Goal: Navigation & Orientation: Locate item on page

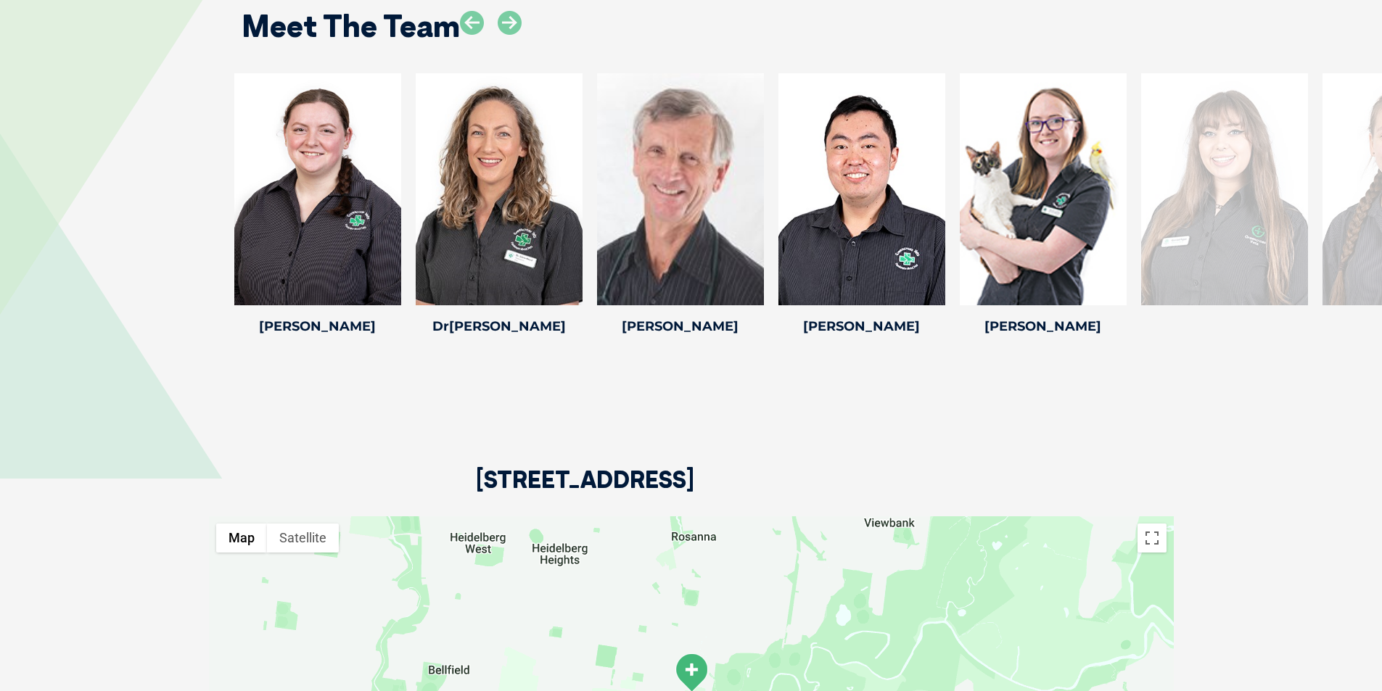
scroll to position [2249, 0]
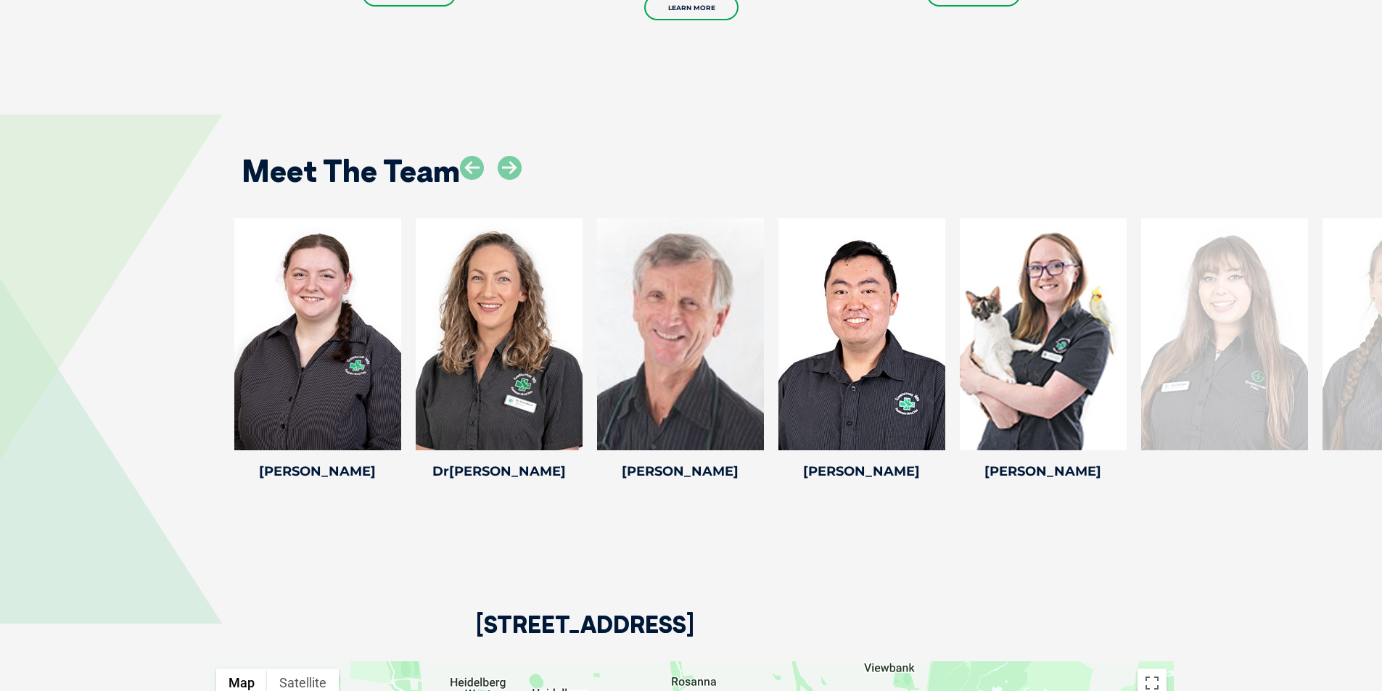
click at [1302, 327] on div at bounding box center [1224, 334] width 167 height 232
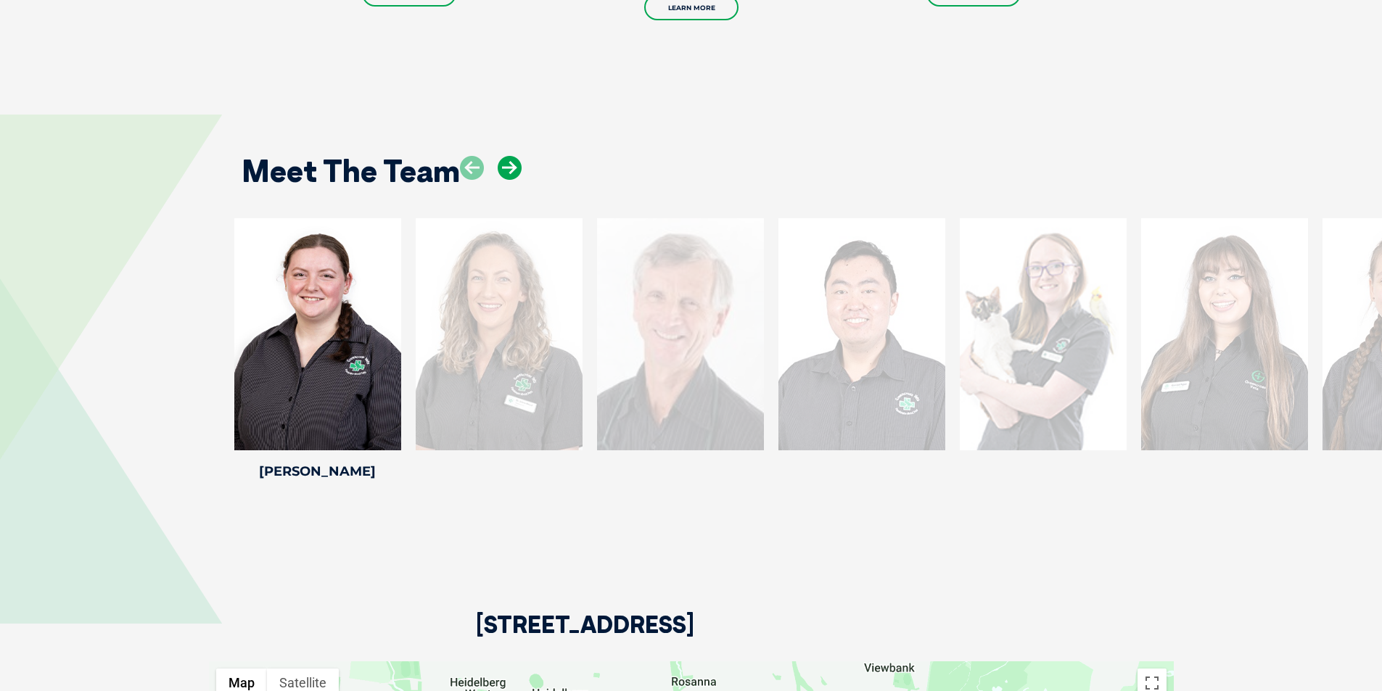
click at [516, 156] on icon at bounding box center [510, 168] width 24 height 24
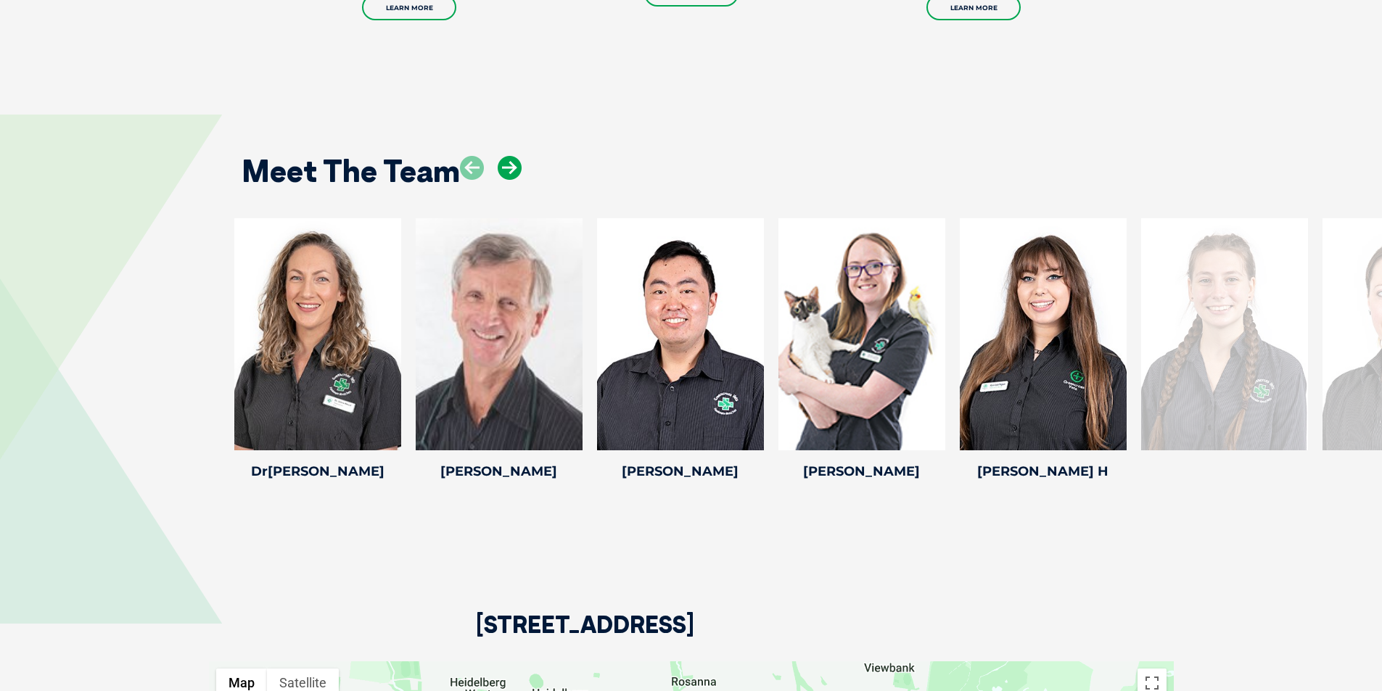
click at [511, 156] on icon at bounding box center [510, 168] width 24 height 24
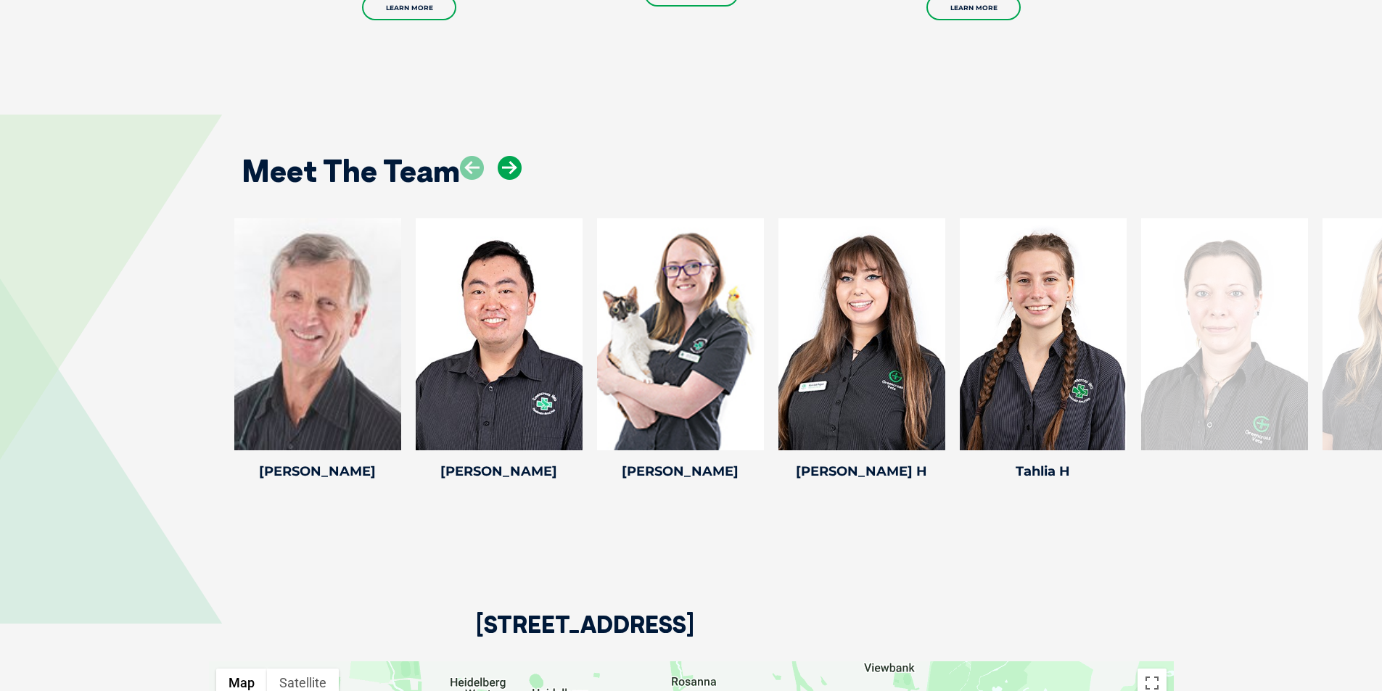
click at [511, 156] on icon at bounding box center [510, 168] width 24 height 24
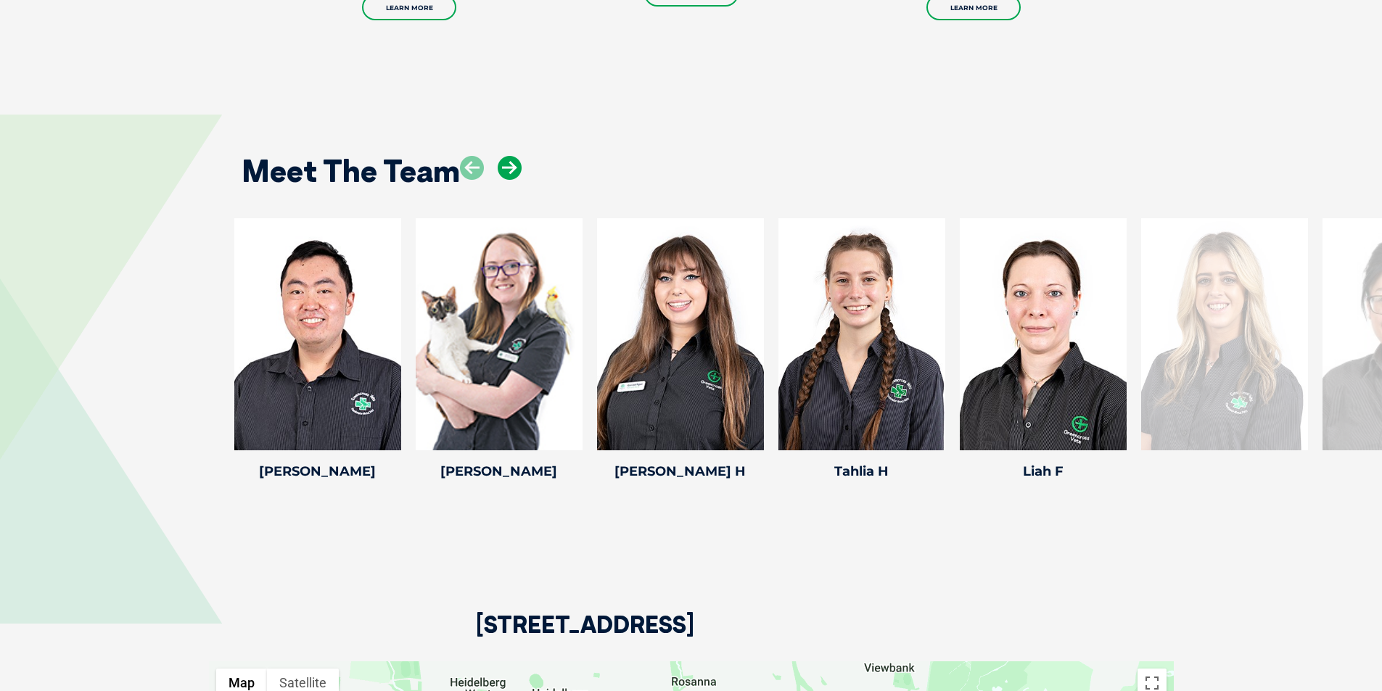
click at [511, 156] on icon at bounding box center [510, 168] width 24 height 24
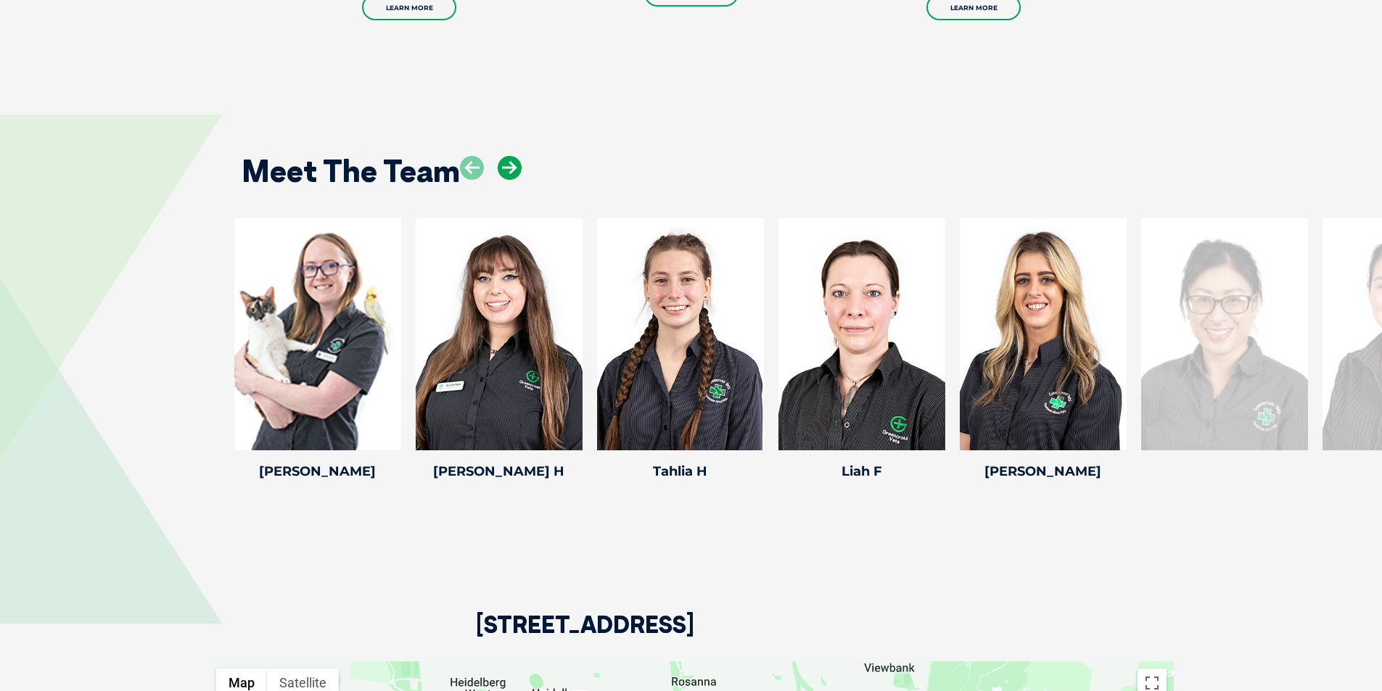
click at [511, 156] on icon at bounding box center [510, 168] width 24 height 24
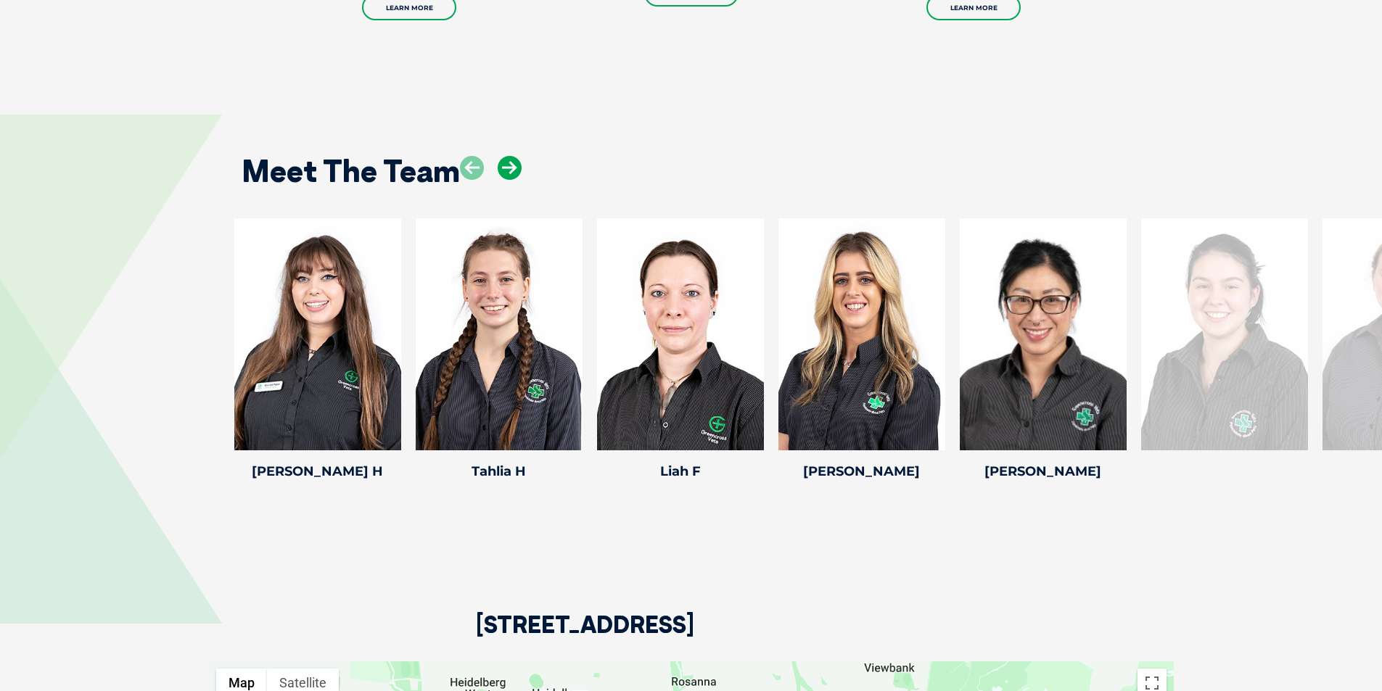
click at [511, 156] on icon at bounding box center [510, 168] width 24 height 24
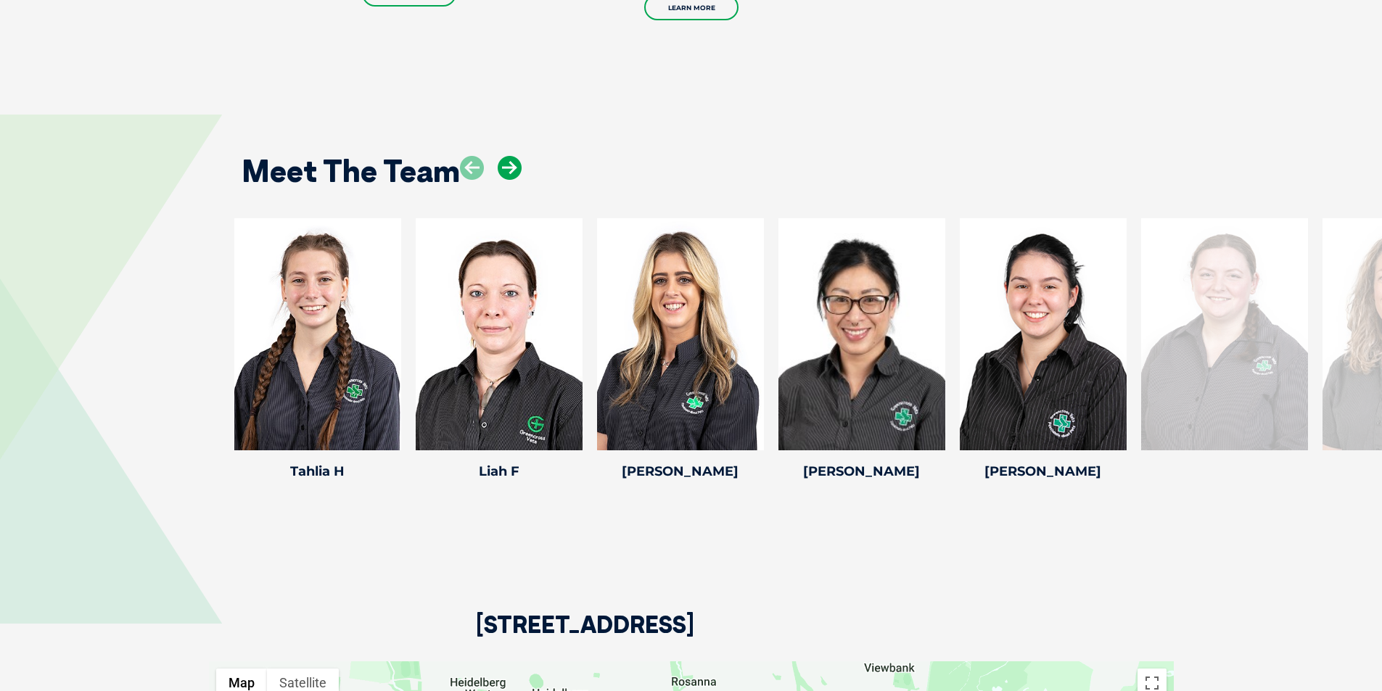
click at [511, 156] on icon at bounding box center [510, 168] width 24 height 24
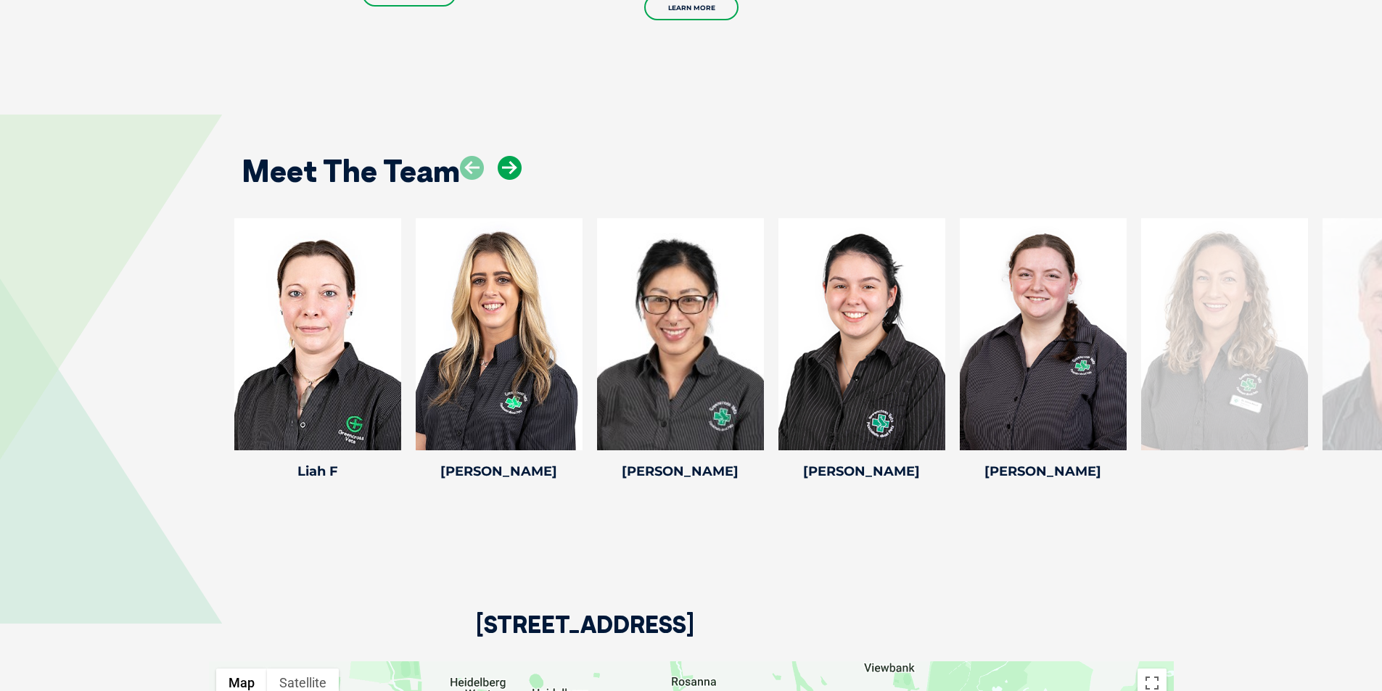
click at [511, 156] on icon at bounding box center [510, 168] width 24 height 24
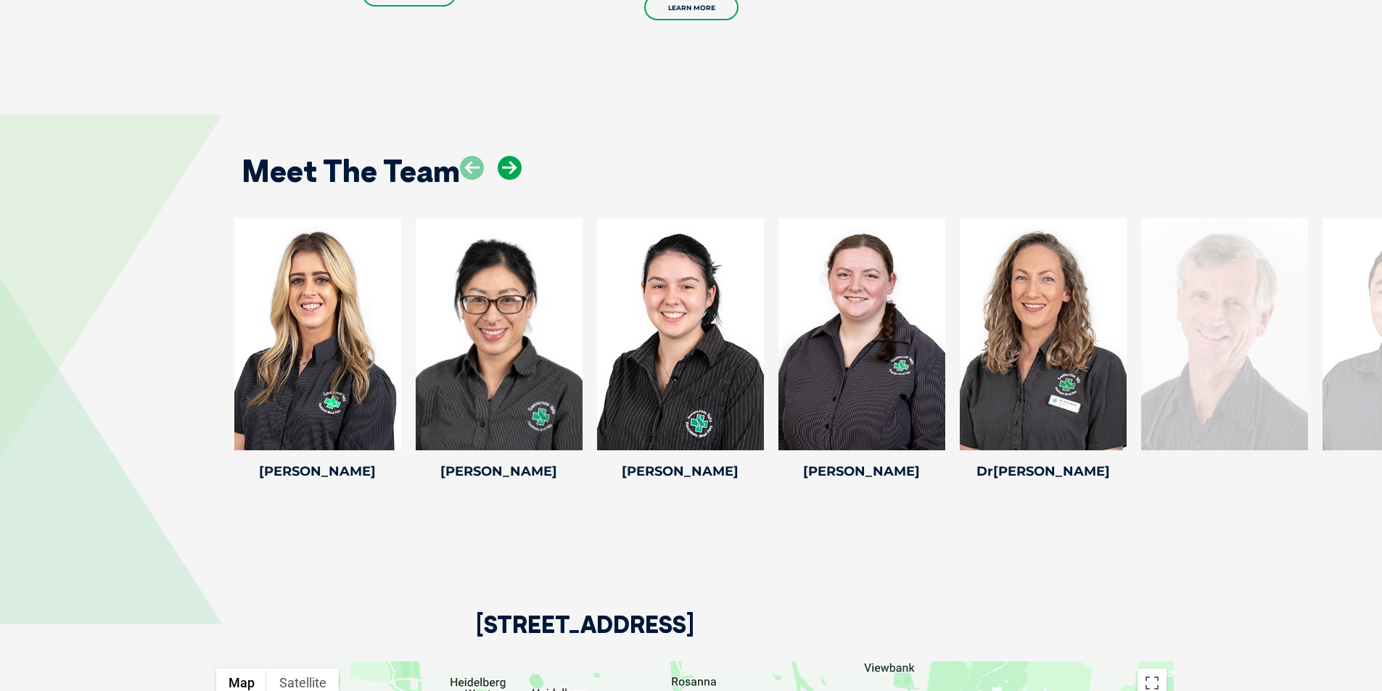
click at [511, 156] on icon at bounding box center [510, 168] width 24 height 24
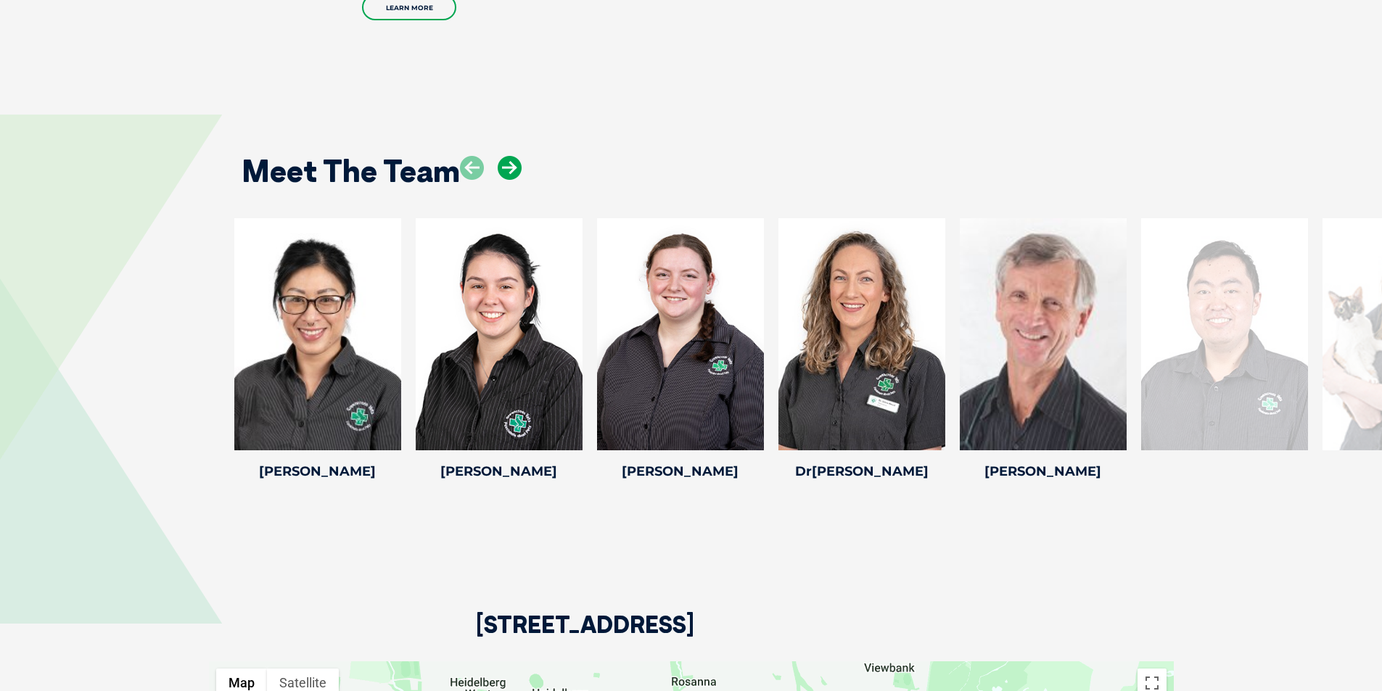
click at [511, 156] on icon at bounding box center [510, 168] width 24 height 24
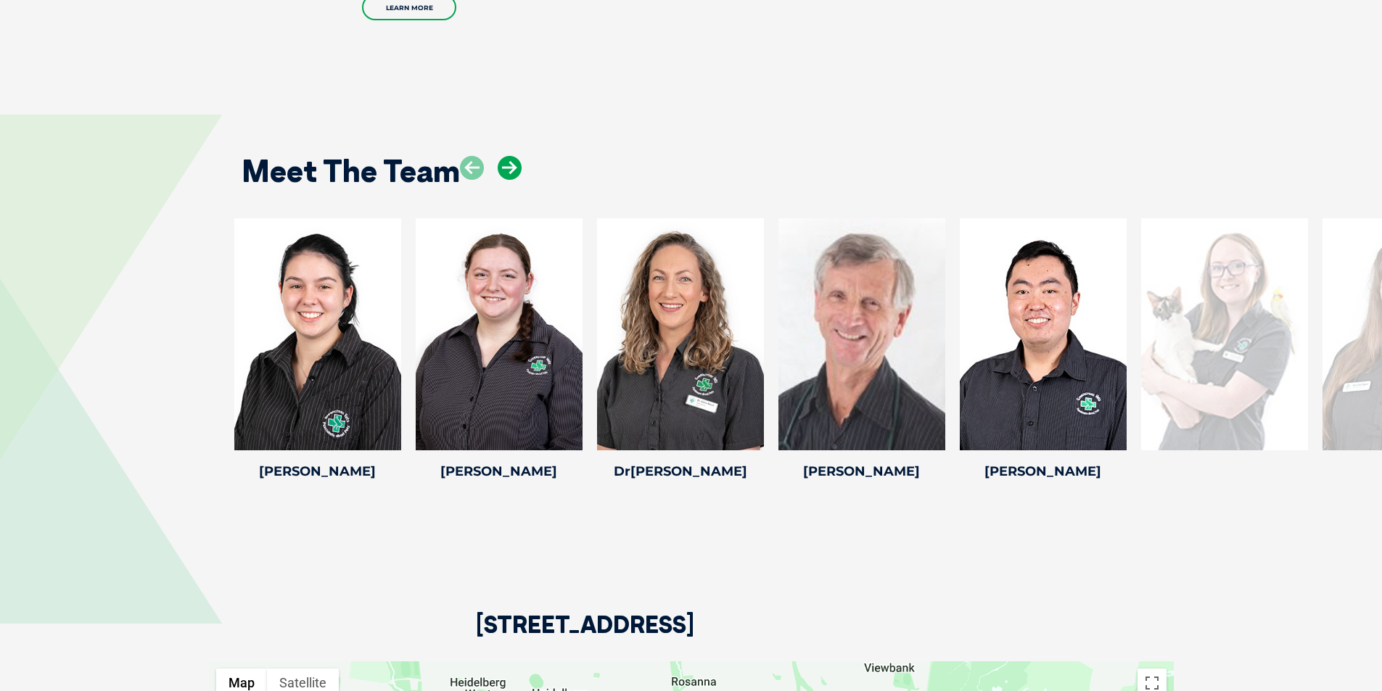
click at [511, 156] on icon at bounding box center [510, 168] width 24 height 24
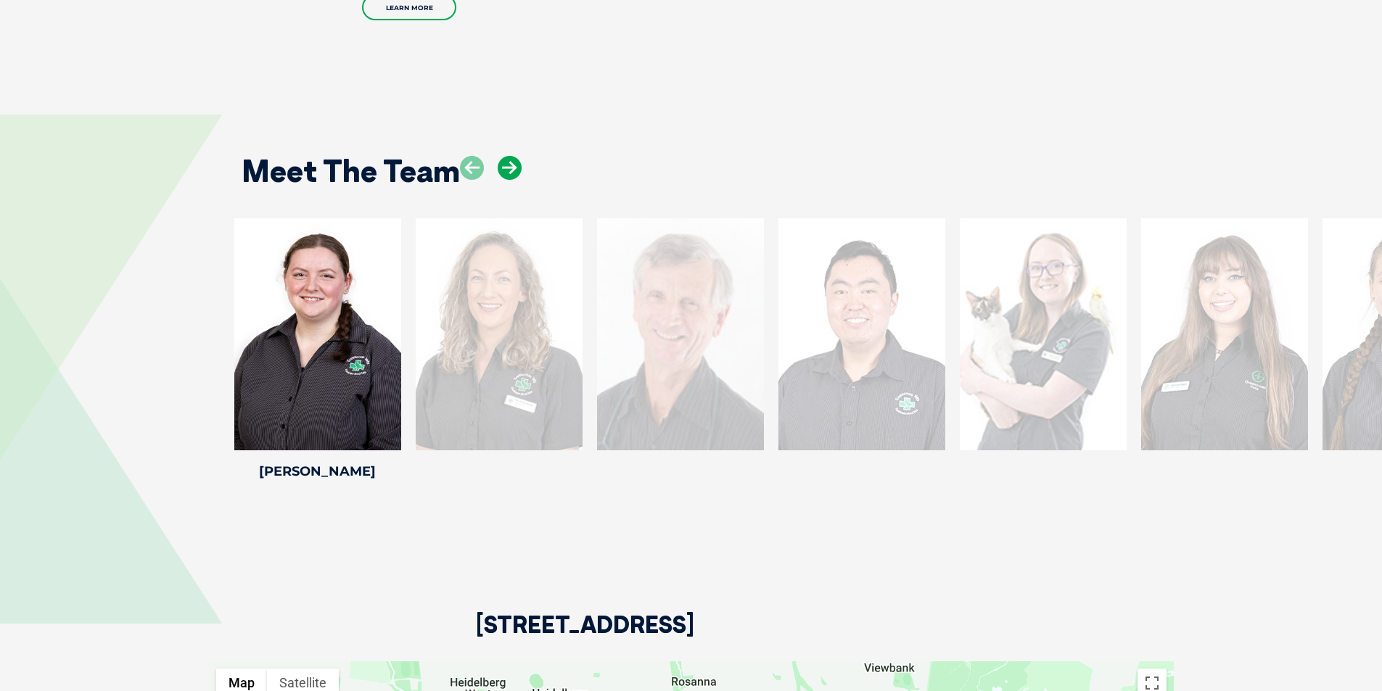
click at [511, 156] on icon at bounding box center [510, 168] width 24 height 24
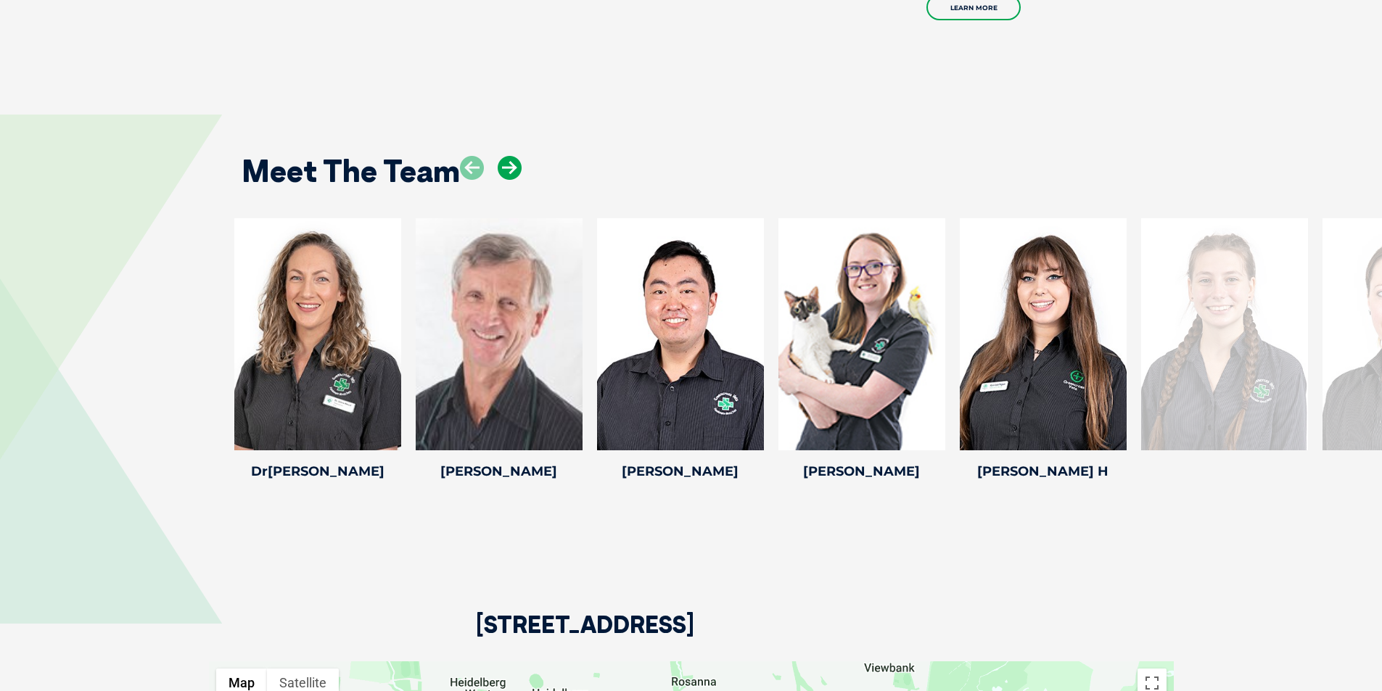
click at [511, 156] on icon at bounding box center [510, 168] width 24 height 24
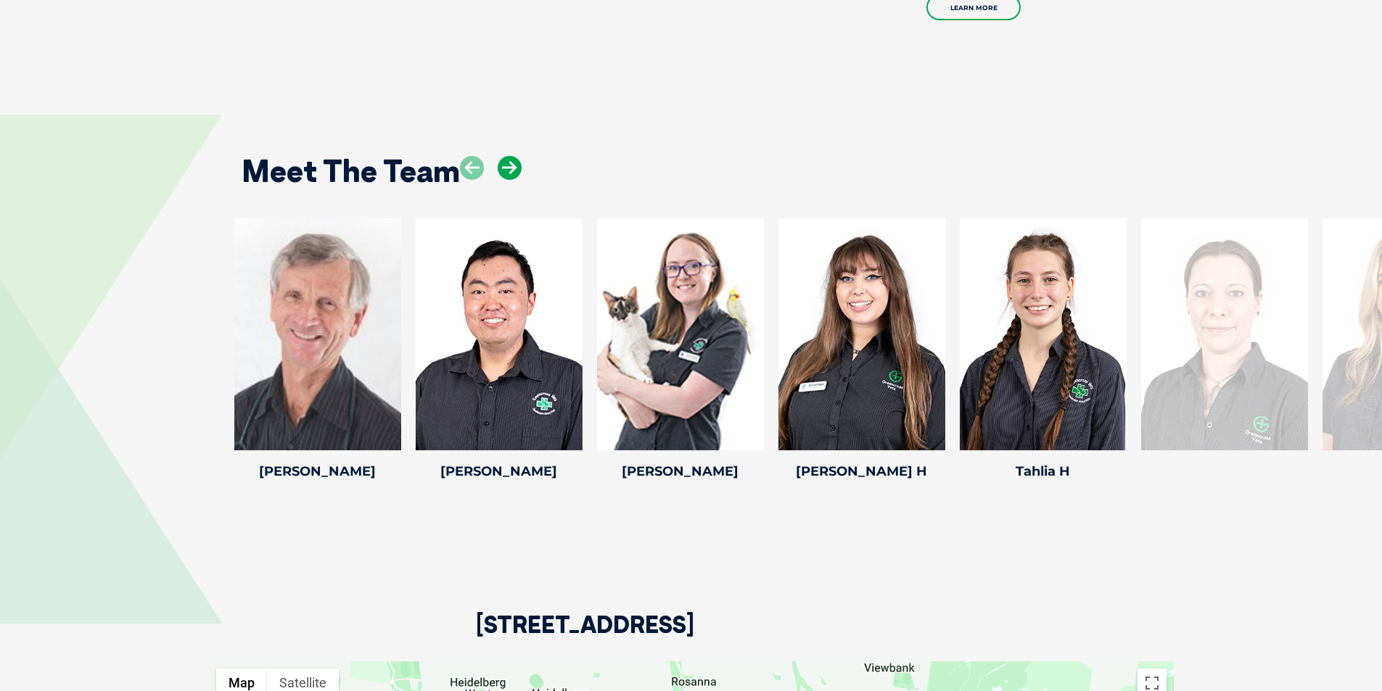
click at [511, 156] on icon at bounding box center [510, 168] width 24 height 24
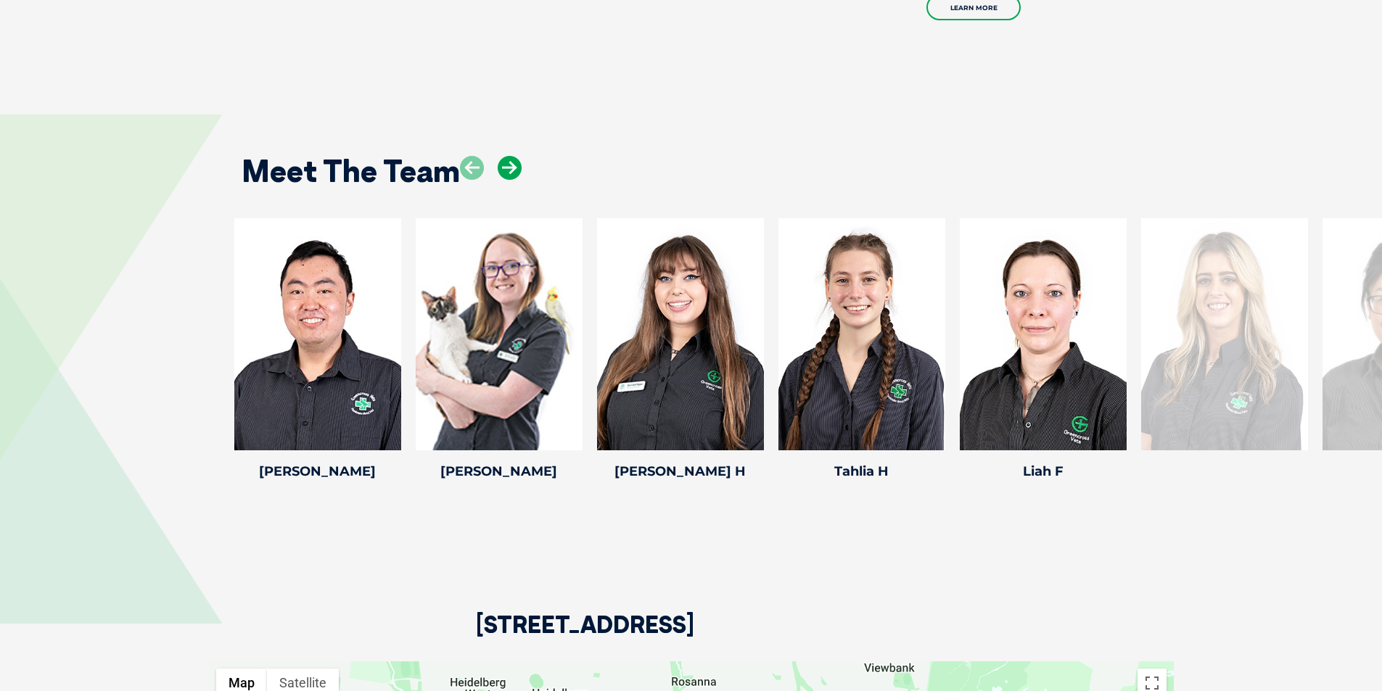
click at [511, 156] on icon at bounding box center [510, 168] width 24 height 24
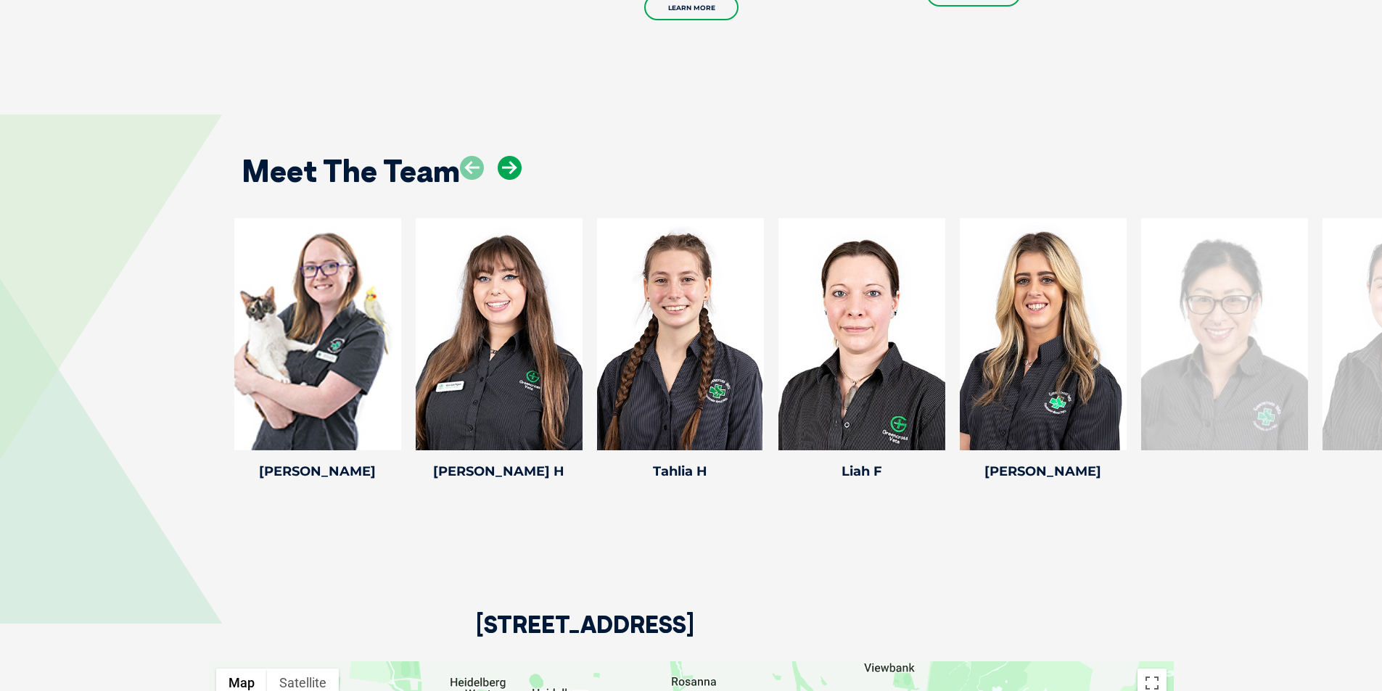
click at [511, 156] on icon at bounding box center [510, 168] width 24 height 24
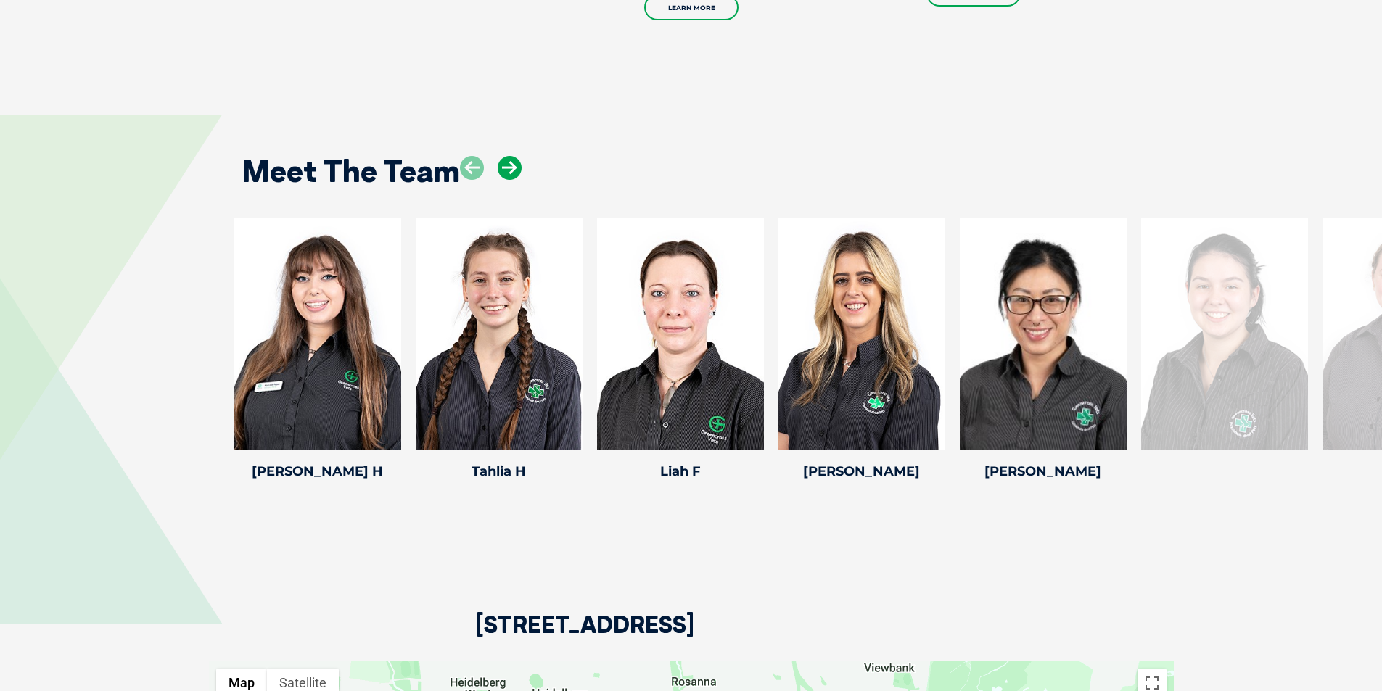
click at [511, 156] on icon at bounding box center [510, 168] width 24 height 24
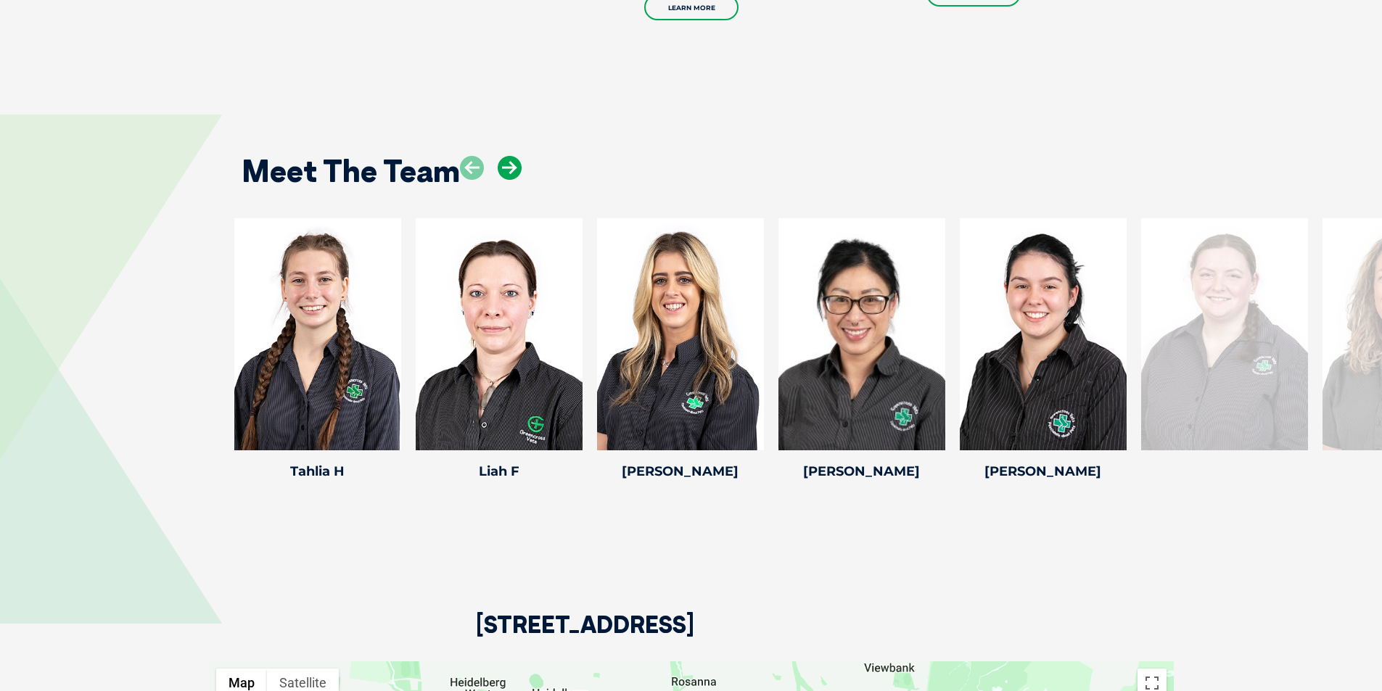
click at [511, 156] on icon at bounding box center [510, 168] width 24 height 24
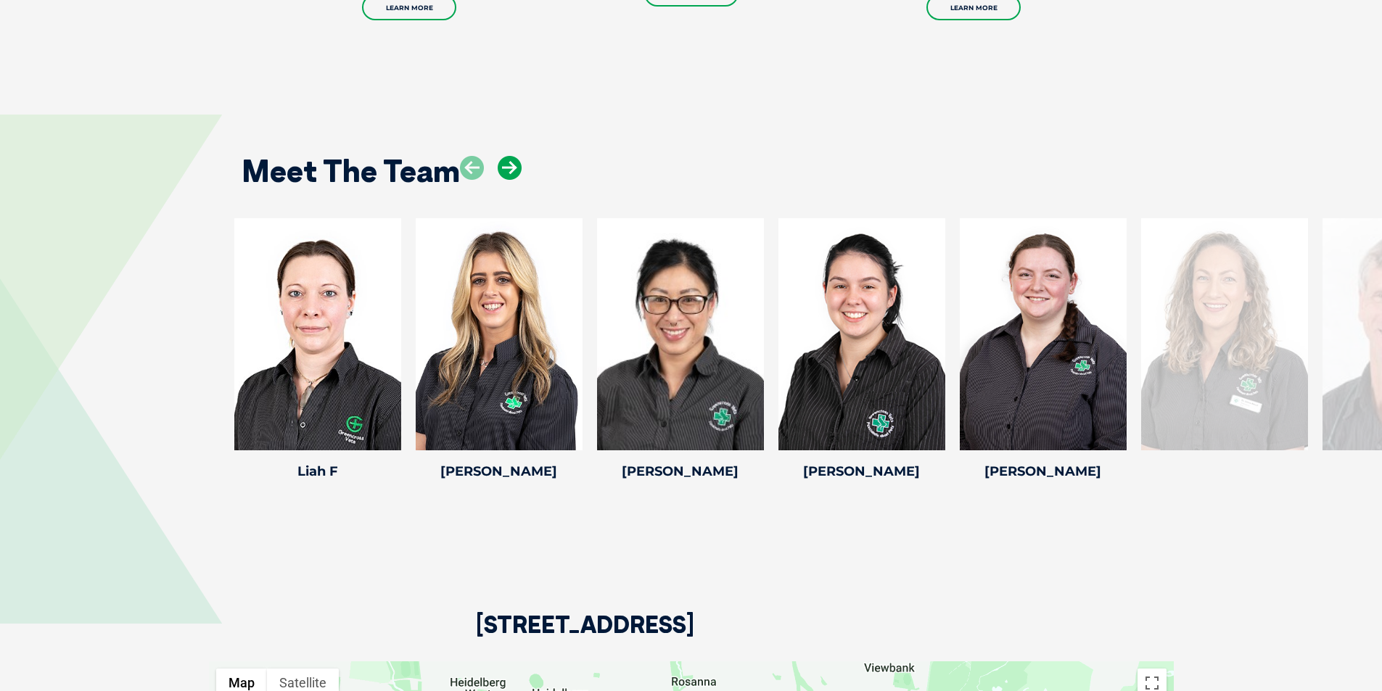
click at [511, 156] on icon at bounding box center [510, 168] width 24 height 24
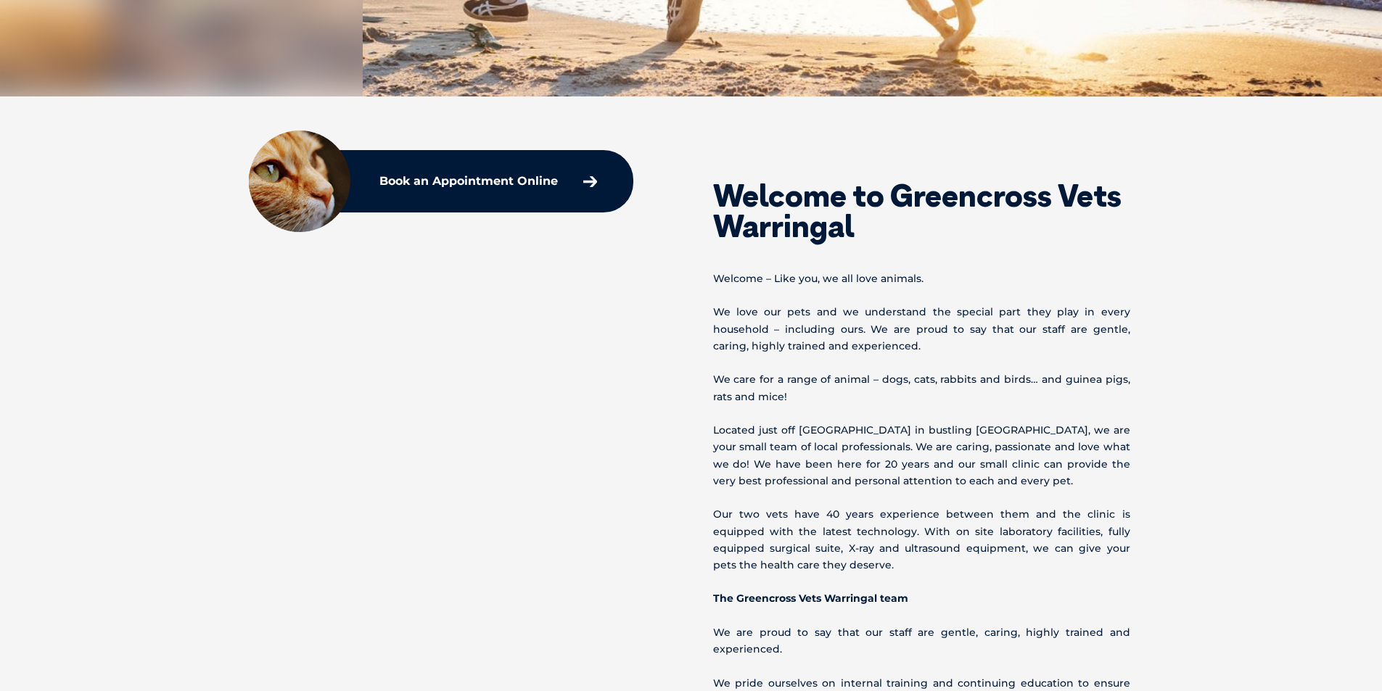
scroll to position [73, 0]
